Goal: Task Accomplishment & Management: Use online tool/utility

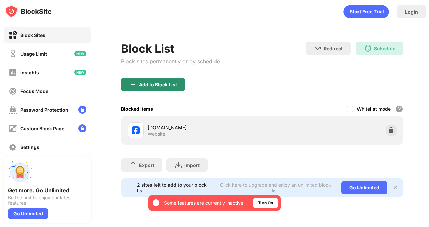
click at [155, 88] on div "Add to Block List" at bounding box center [153, 84] width 64 height 13
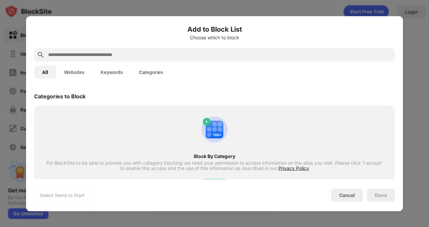
click at [71, 68] on button "Websites" at bounding box center [74, 71] width 36 height 13
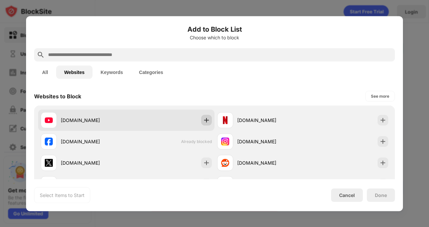
click at [205, 120] on img at bounding box center [206, 120] width 7 height 7
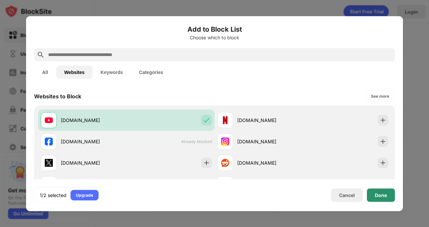
click at [377, 195] on div "Done" at bounding box center [380, 195] width 12 height 5
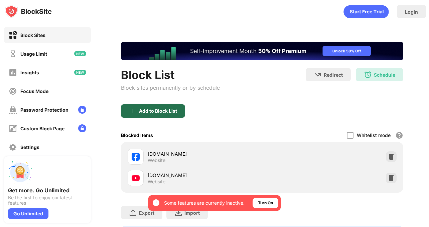
click at [161, 114] on div "Add to Block List" at bounding box center [153, 110] width 64 height 13
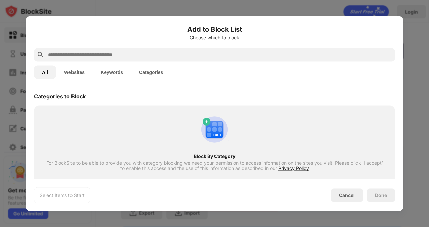
click at [79, 68] on button "Websites" at bounding box center [74, 71] width 36 height 13
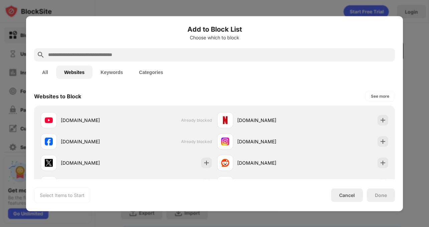
click at [74, 51] on input "text" at bounding box center [219, 55] width 344 height 8
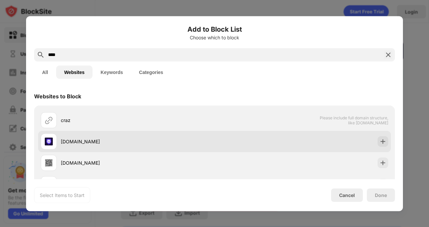
type input "****"
click at [180, 144] on div "[DOMAIN_NAME]" at bounding box center [138, 141] width 154 height 7
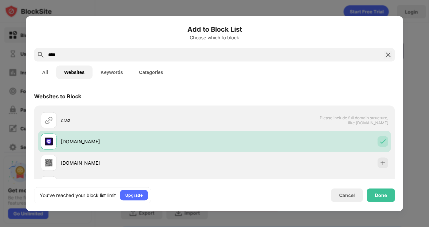
click at [383, 202] on div "You’ve reached your block list limit Upgrade Cancel Done" at bounding box center [214, 195] width 360 height 16
click at [383, 198] on div "Done" at bounding box center [380, 195] width 28 height 13
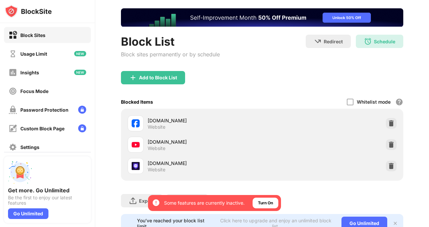
scroll to position [63, 0]
